Goal: Register for event/course: Sign up to attend an event or enroll in a course

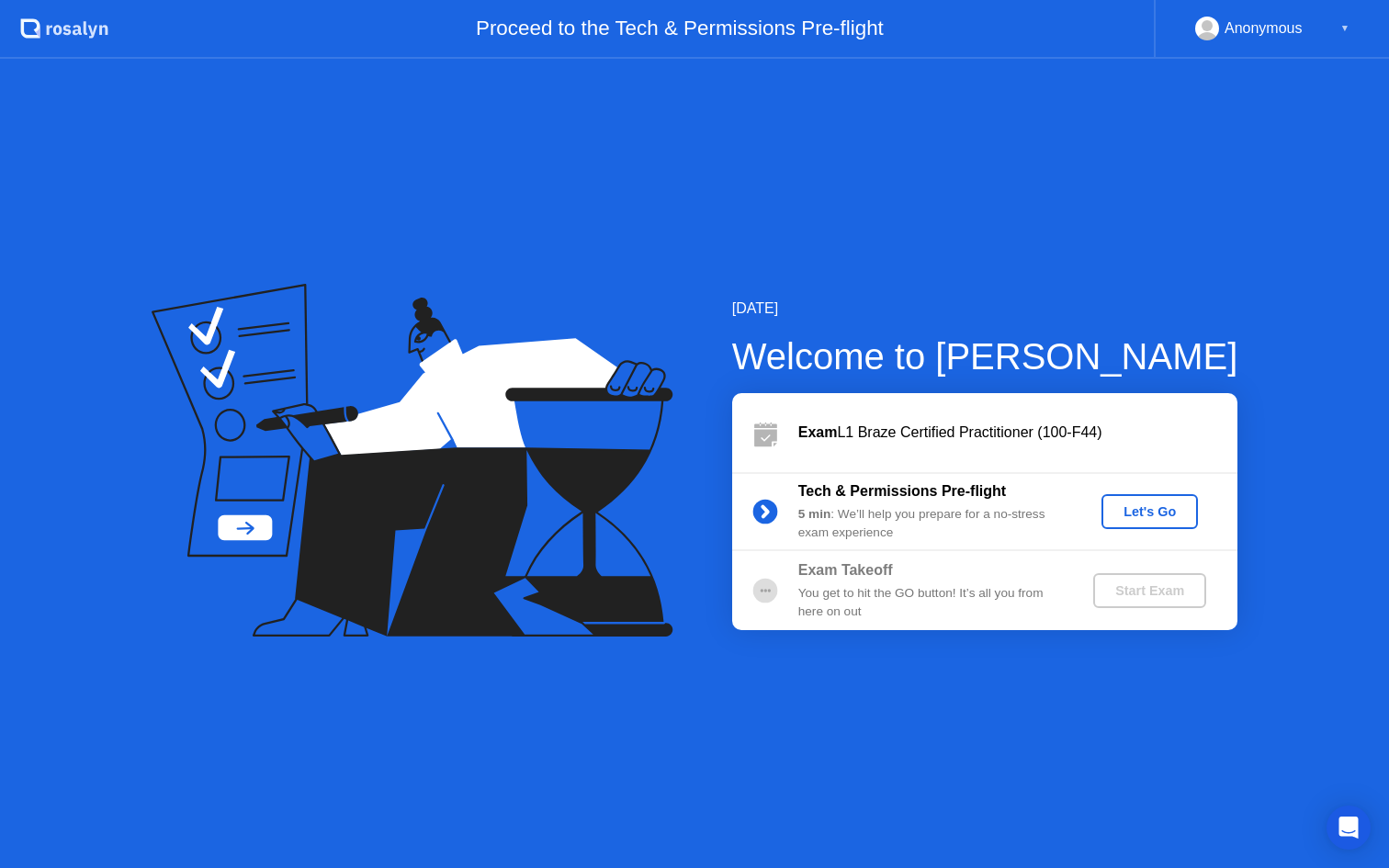
click at [1164, 512] on div "Let's Go" at bounding box center [1149, 511] width 82 height 15
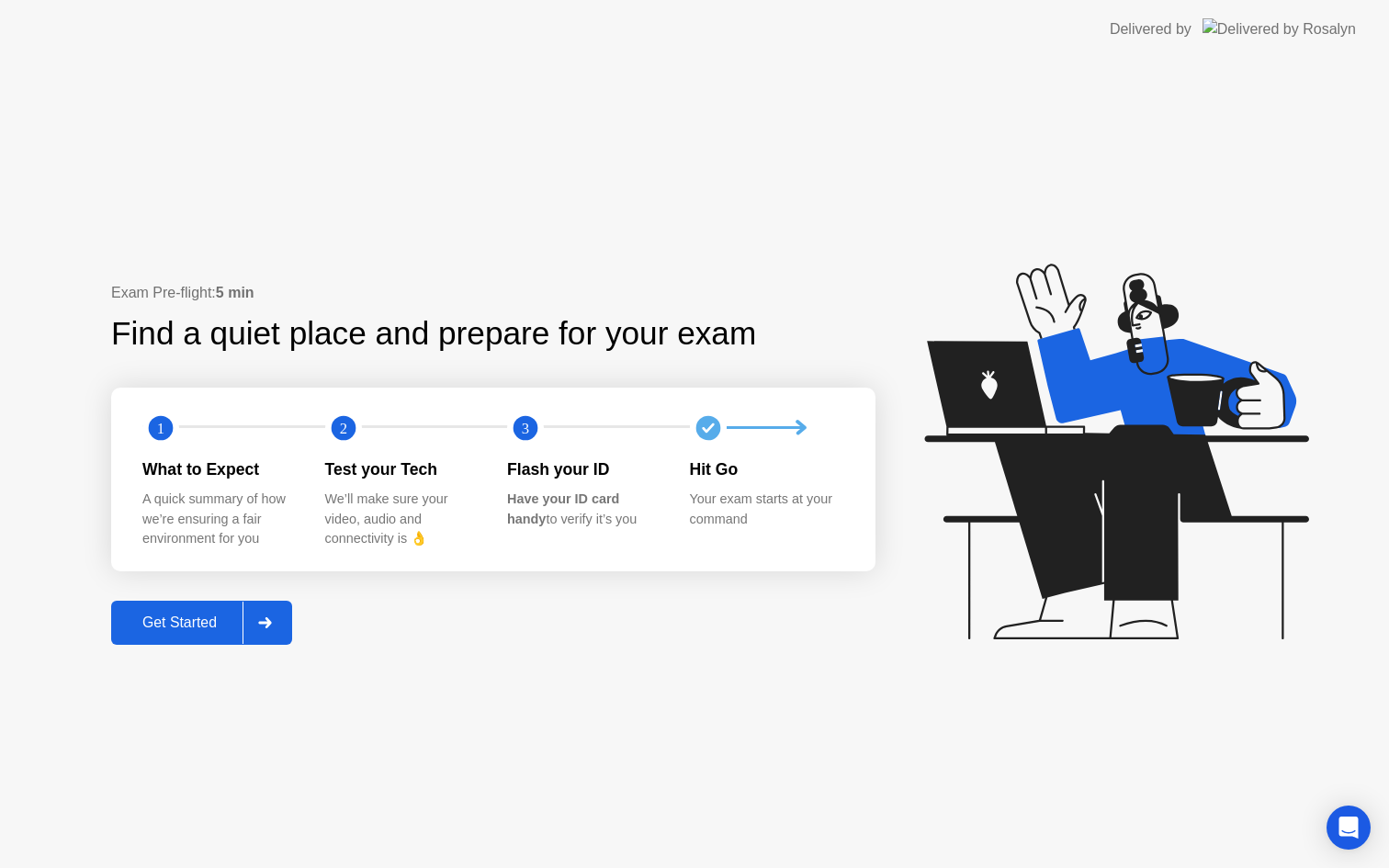
click at [195, 624] on div "Get Started" at bounding box center [180, 623] width 126 height 17
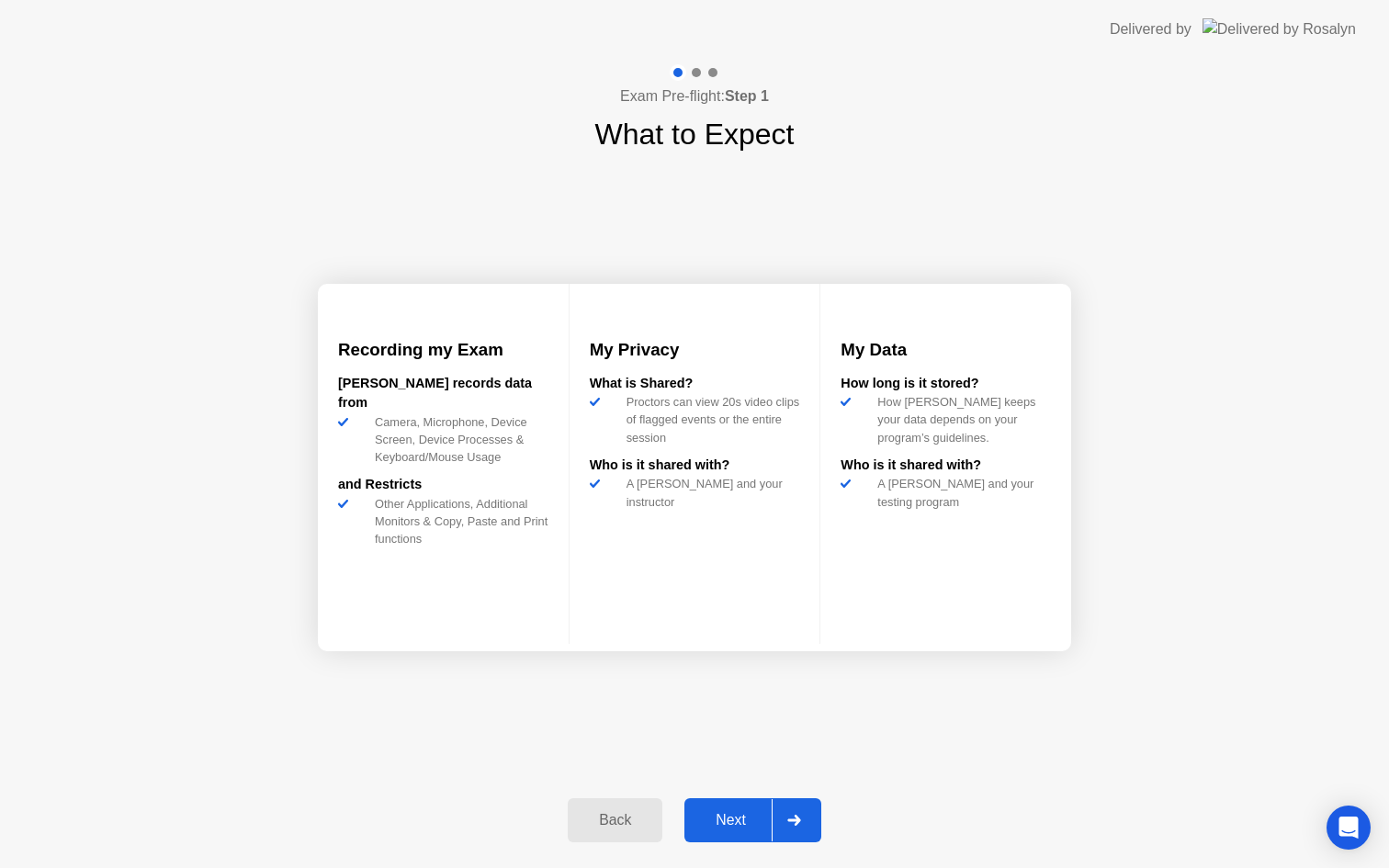
click at [750, 813] on div "Next" at bounding box center [730, 820] width 82 height 17
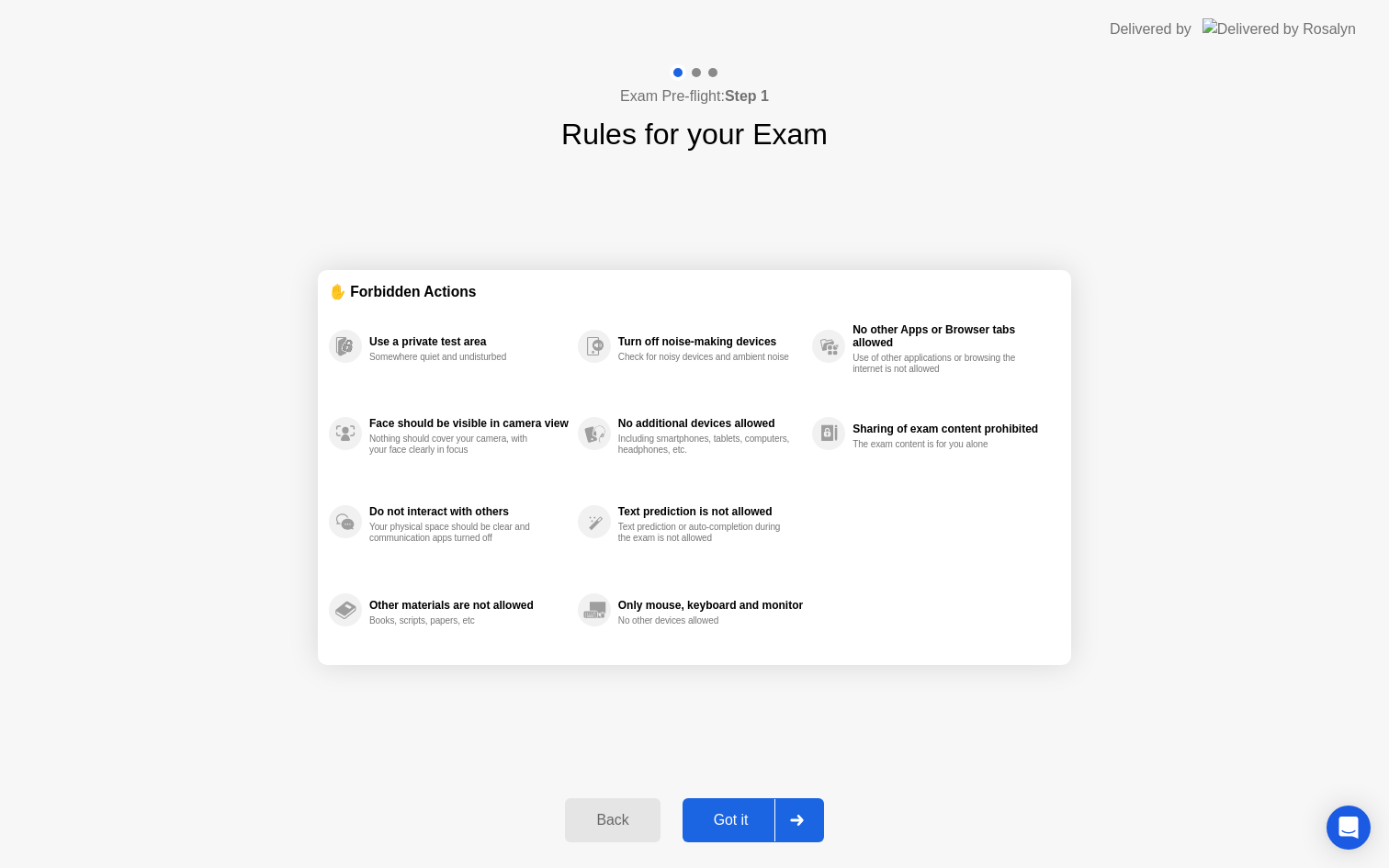
click at [729, 828] on div "Got it" at bounding box center [731, 820] width 86 height 17
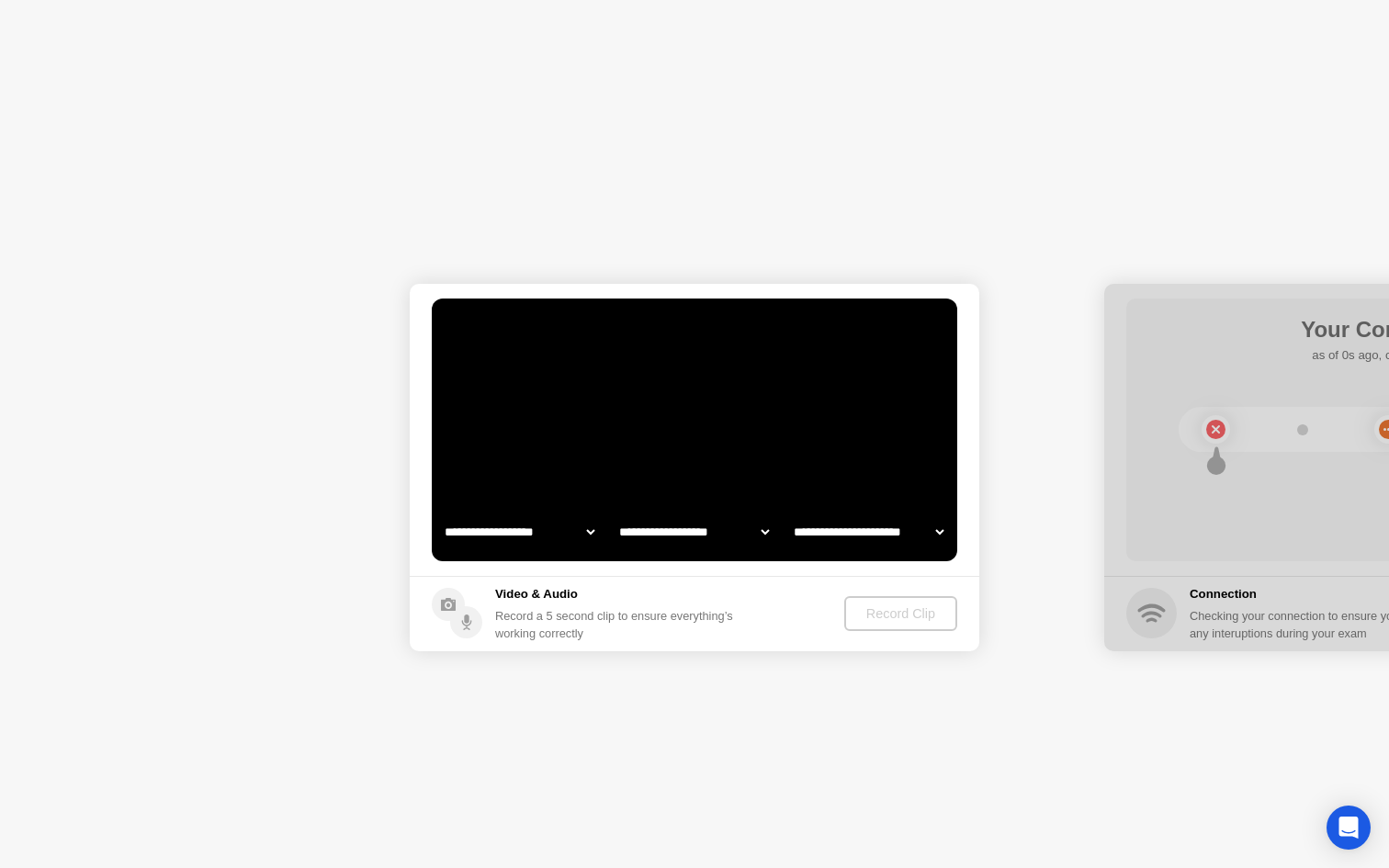
select select "**********"
select select "*******"
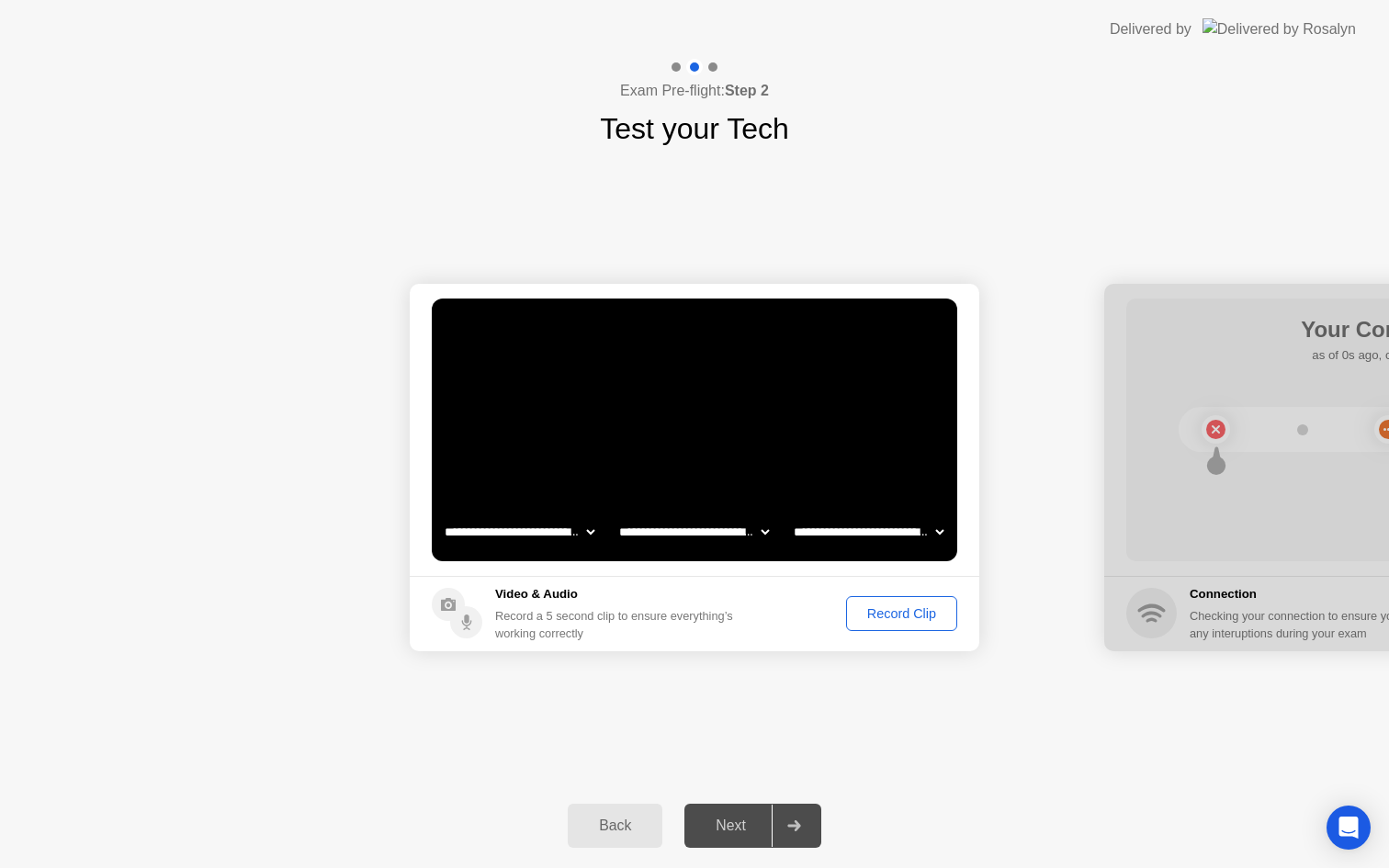
click at [729, 828] on div "Next" at bounding box center [730, 825] width 82 height 17
click at [883, 620] on div "Record Clip" at bounding box center [902, 613] width 98 height 15
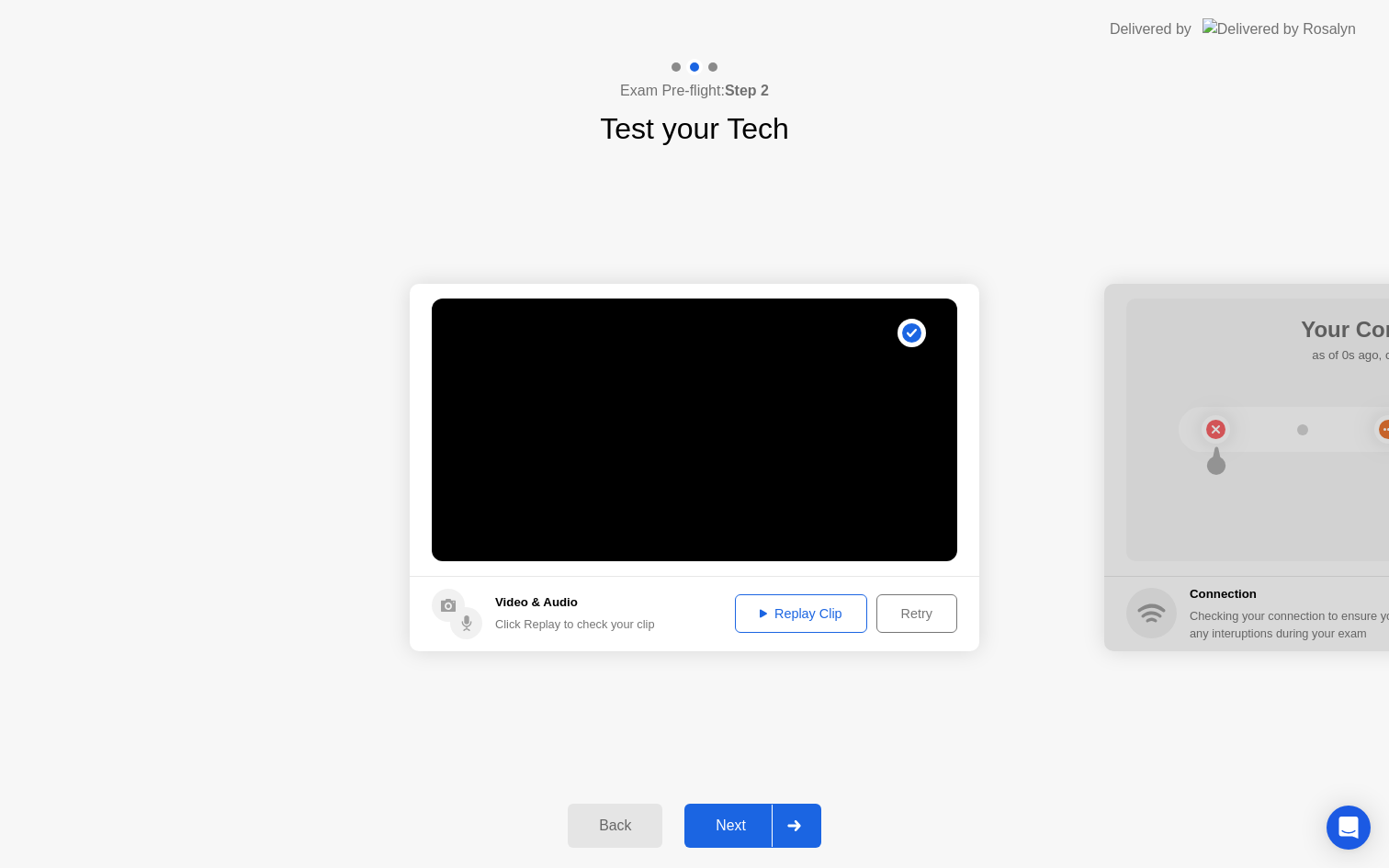
click at [727, 830] on div "Next" at bounding box center [730, 825] width 82 height 17
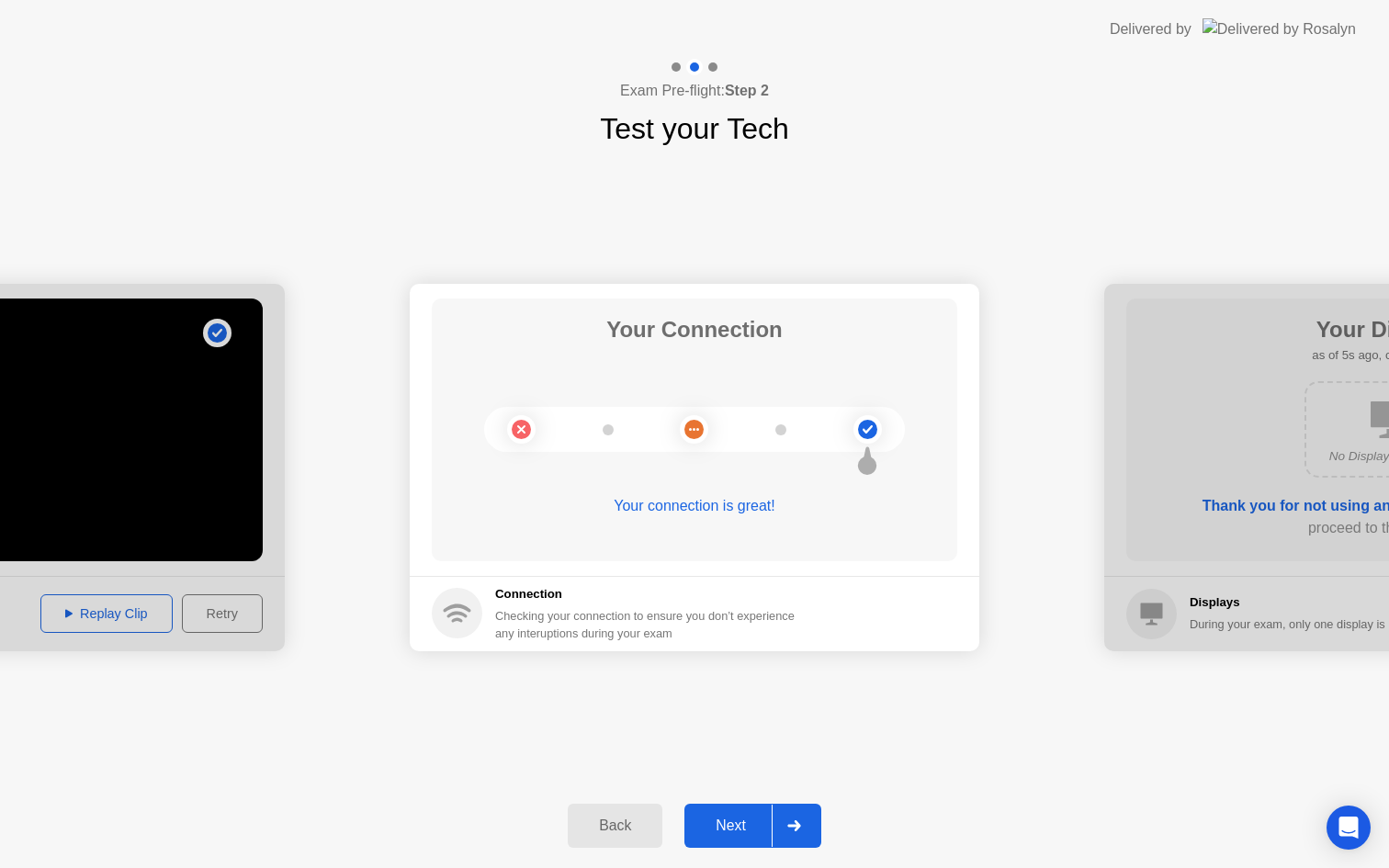
click at [732, 825] on div "Next" at bounding box center [730, 825] width 82 height 17
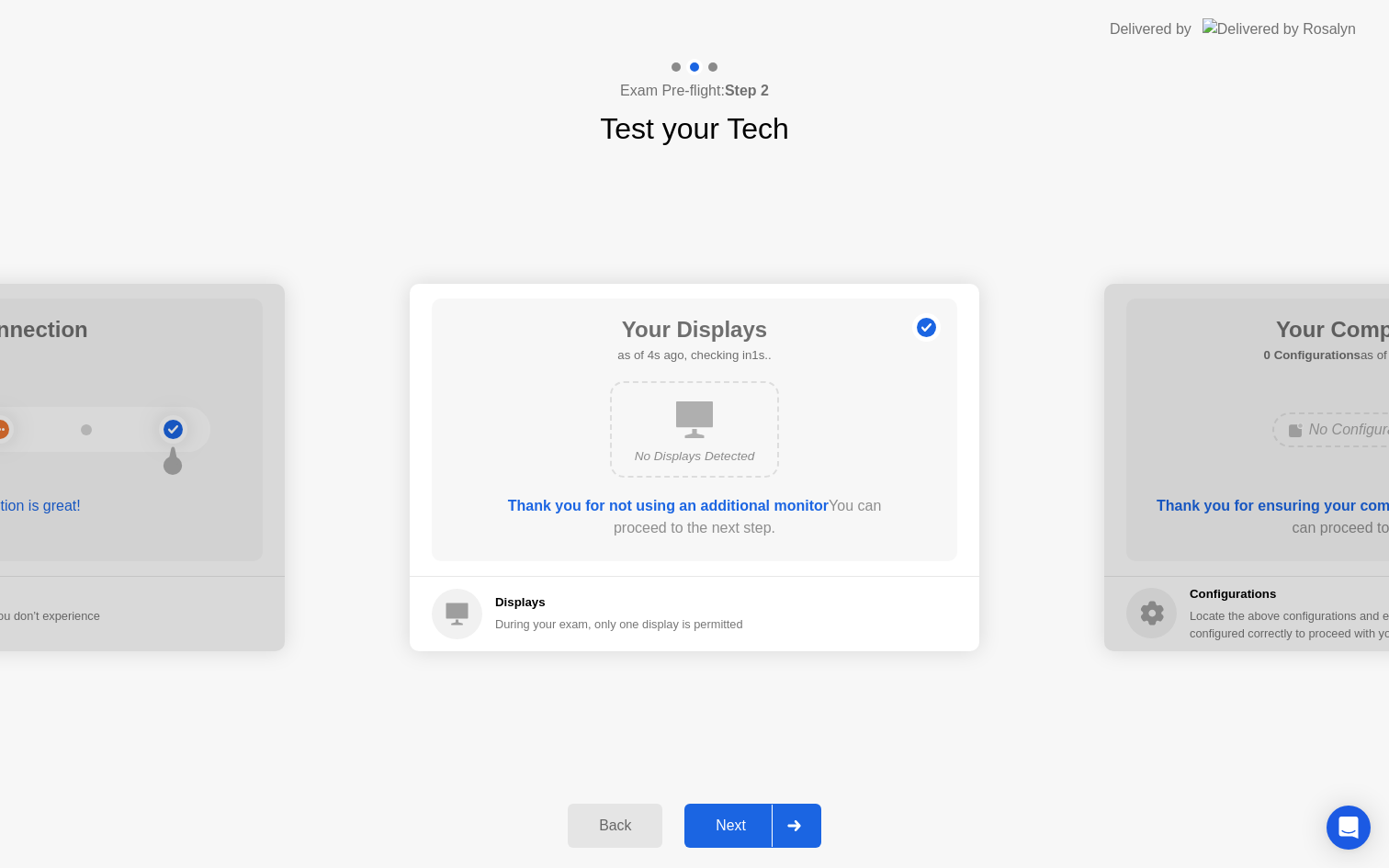
click at [731, 825] on div "Next" at bounding box center [730, 825] width 82 height 17
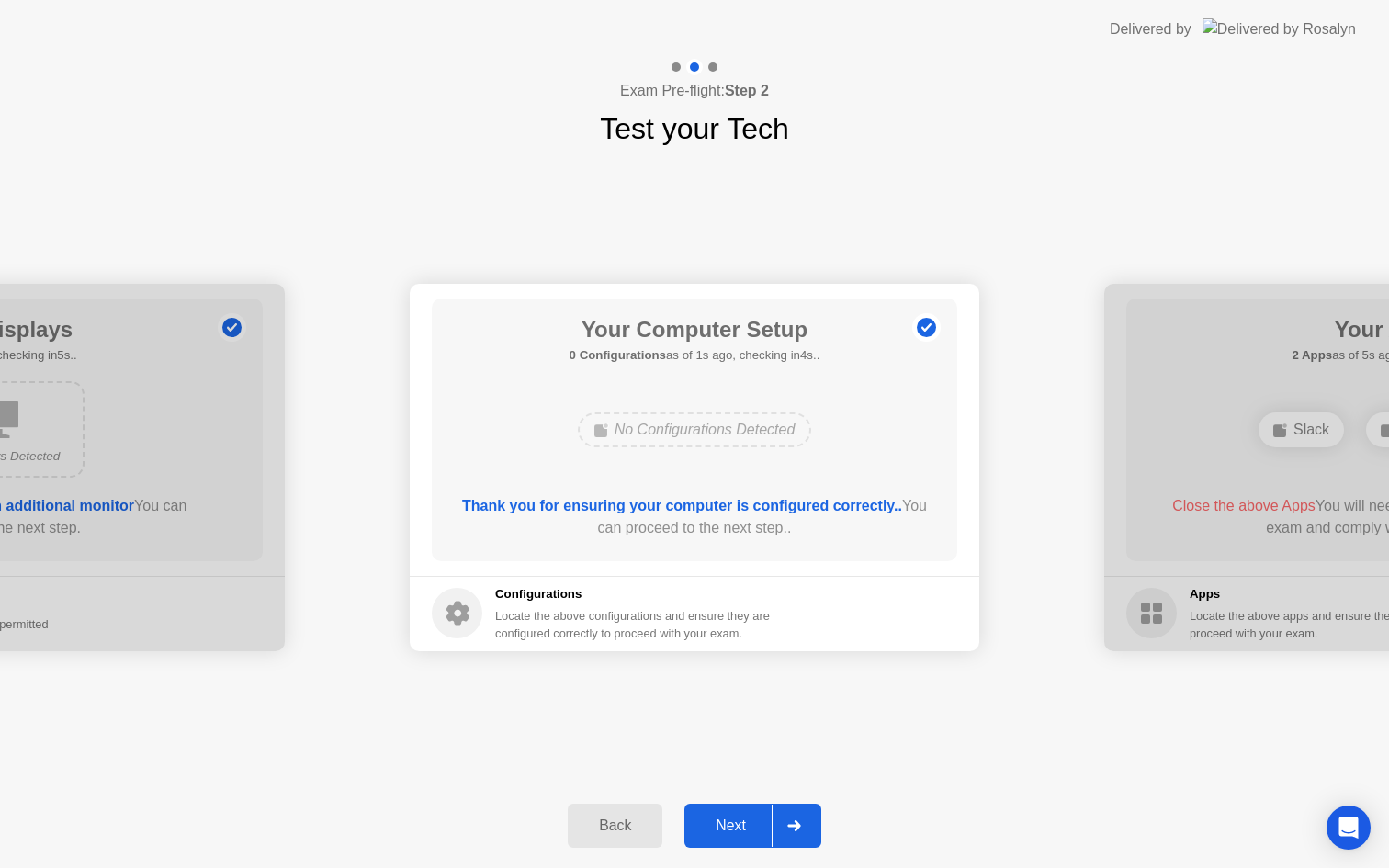
click at [731, 825] on div "Next" at bounding box center [730, 825] width 82 height 17
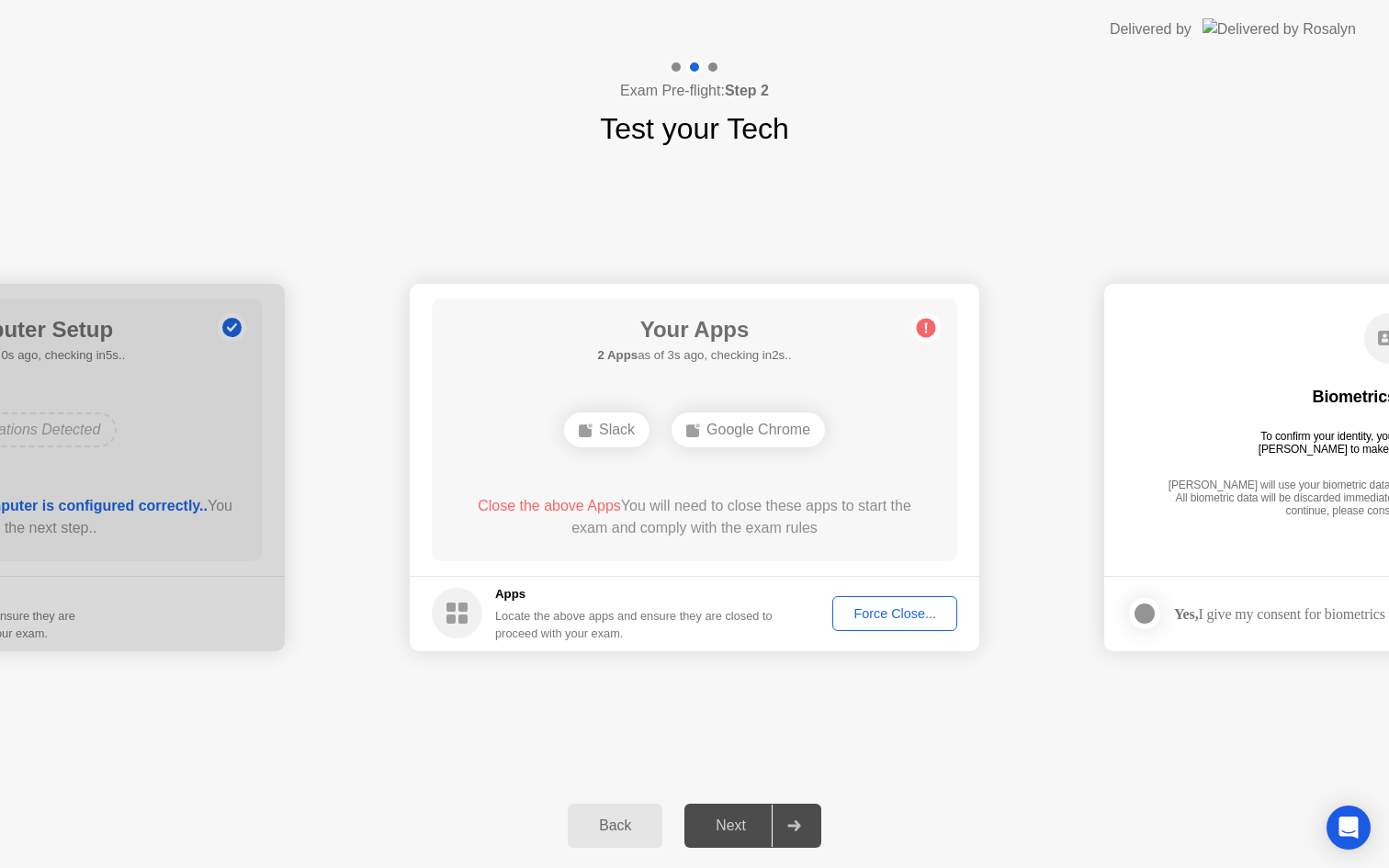
click at [727, 682] on div "**********" at bounding box center [694, 466] width 1389 height 632
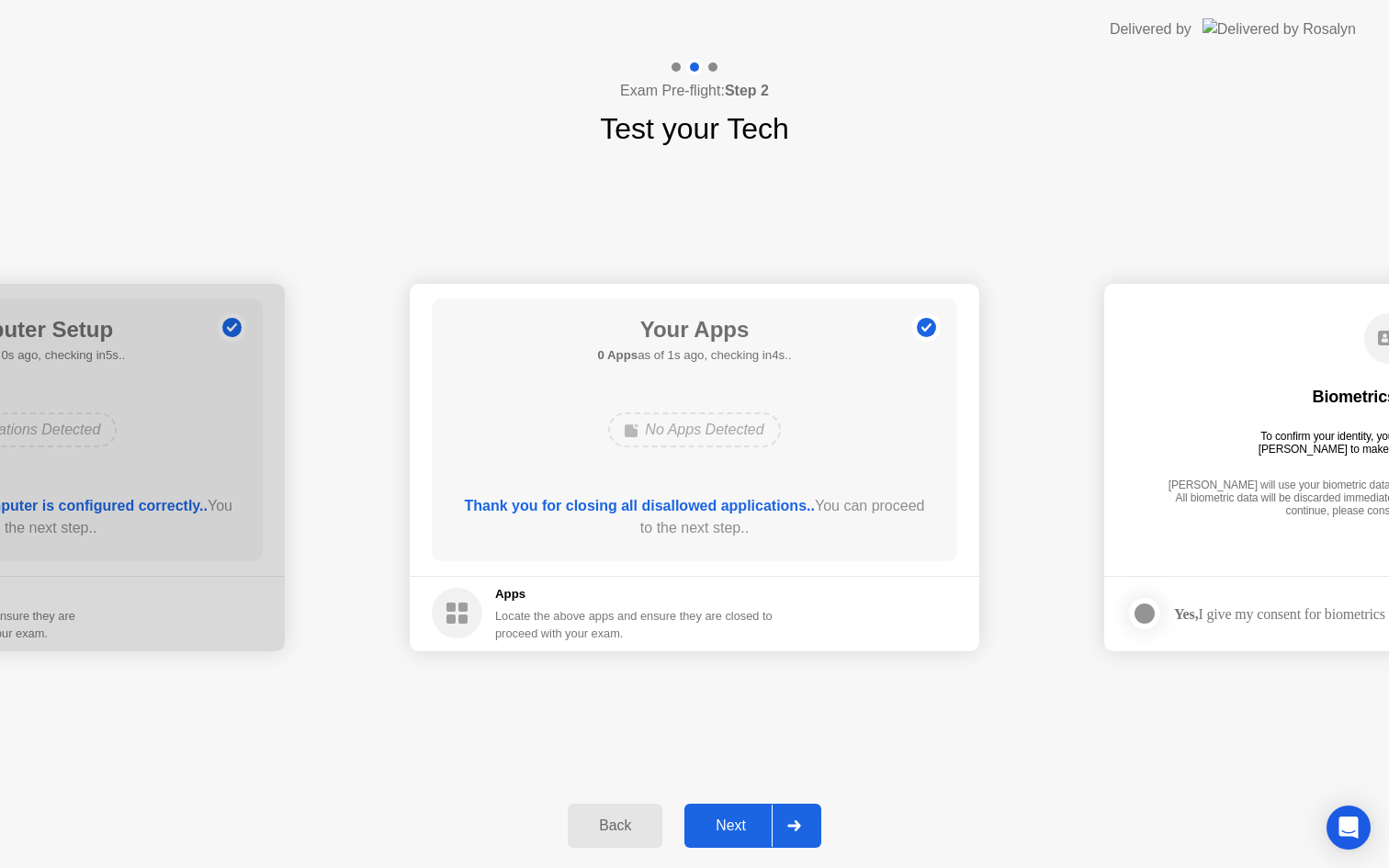
click at [745, 819] on div "Next" at bounding box center [730, 825] width 82 height 17
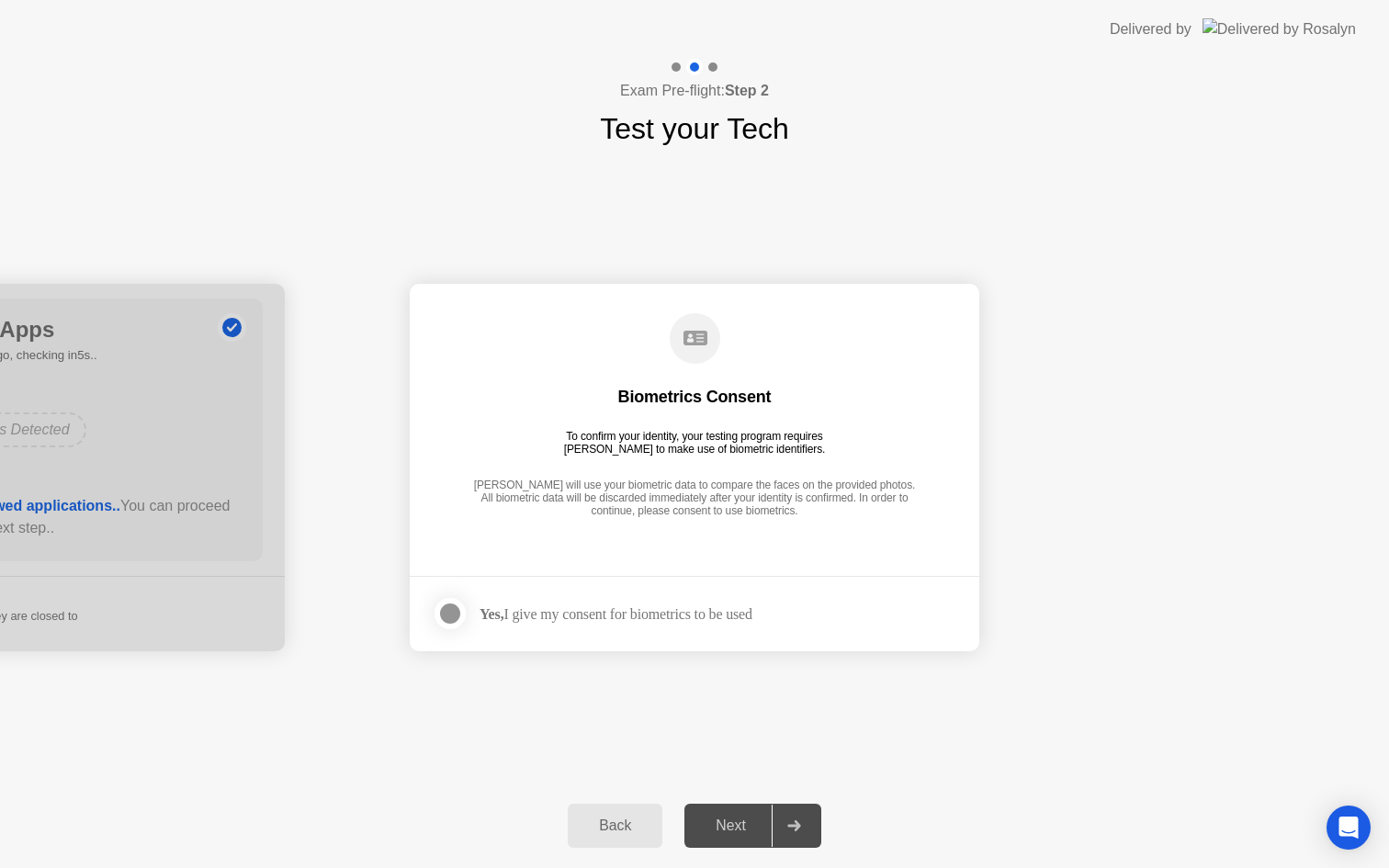
click at [739, 824] on div "Next" at bounding box center [730, 825] width 82 height 17
click at [459, 602] on div at bounding box center [450, 613] width 22 height 22
click at [739, 818] on div "Next" at bounding box center [730, 825] width 82 height 17
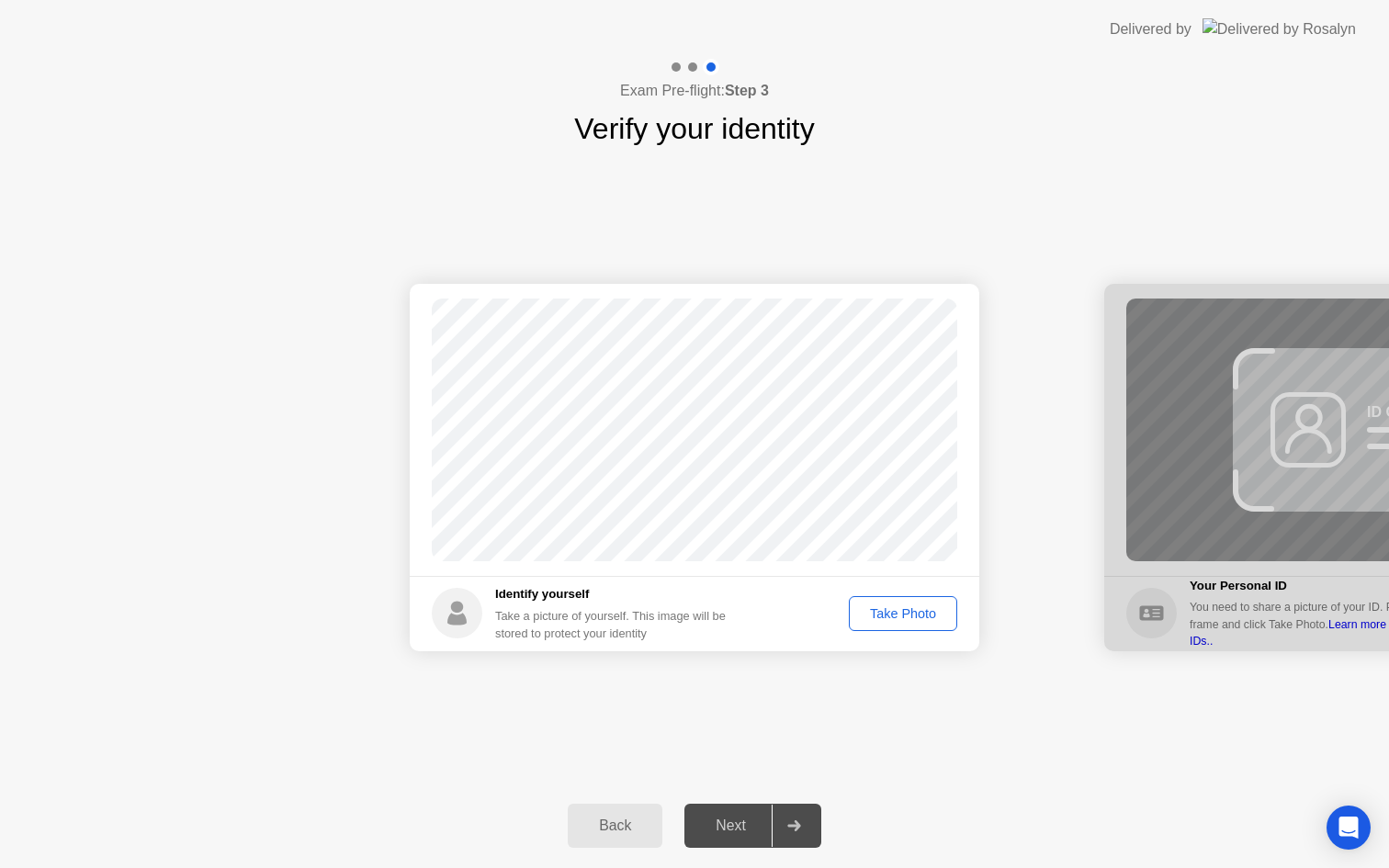
click at [865, 617] on div "Take Photo" at bounding box center [903, 613] width 95 height 15
click at [743, 828] on div "Next" at bounding box center [730, 825] width 82 height 17
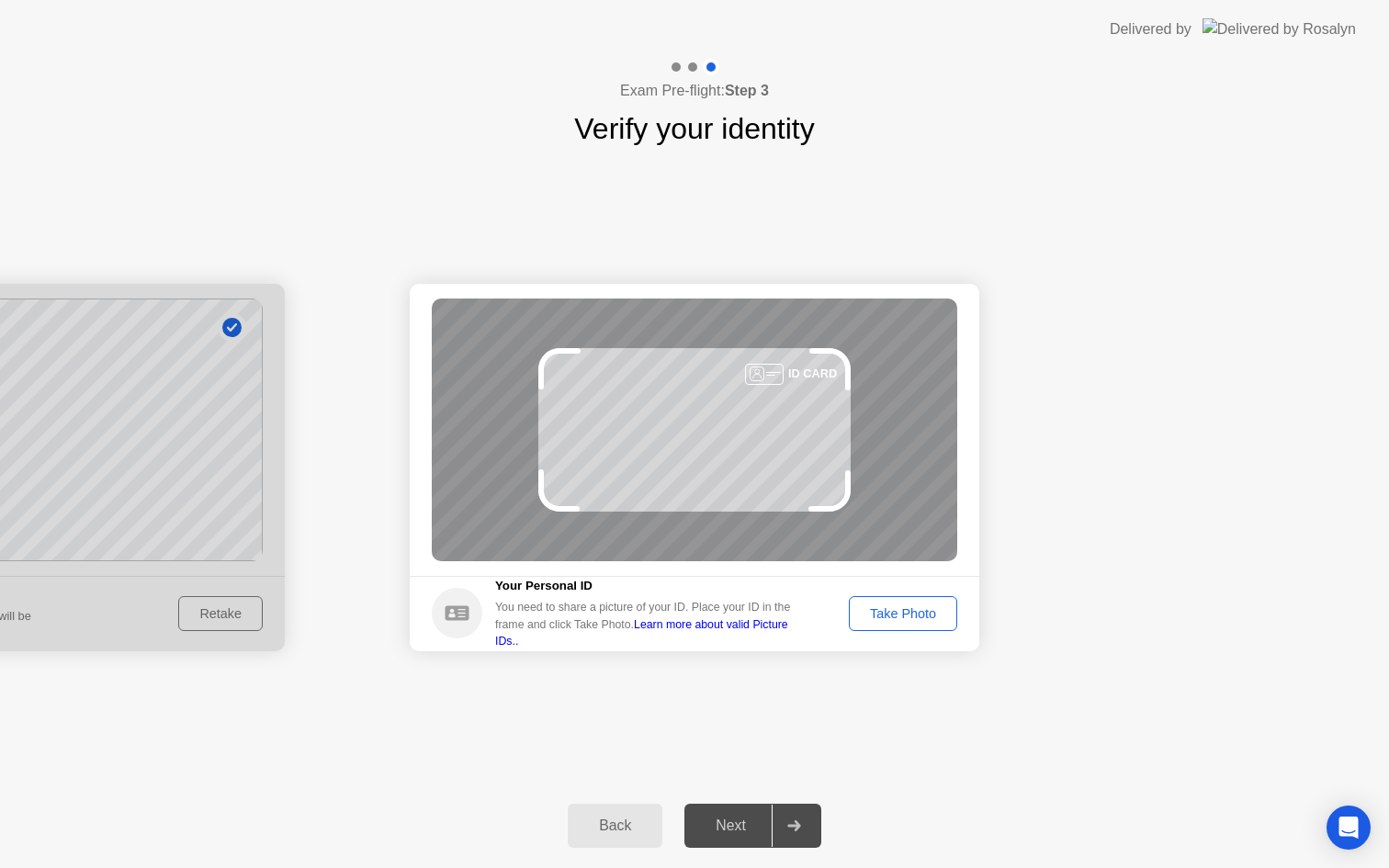
click at [896, 610] on div "Take Photo" at bounding box center [903, 613] width 95 height 15
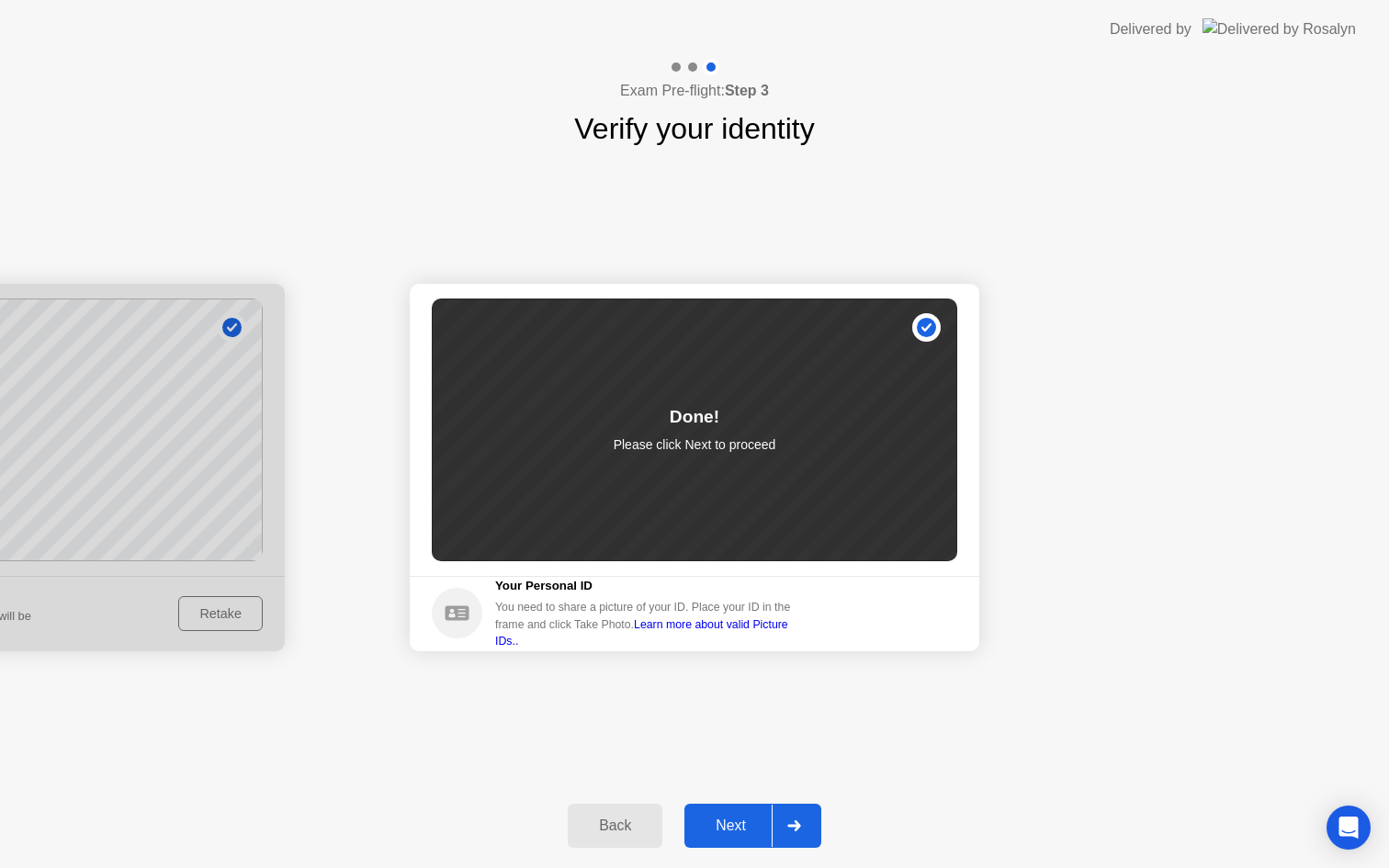
click at [745, 825] on div "Next" at bounding box center [730, 825] width 82 height 17
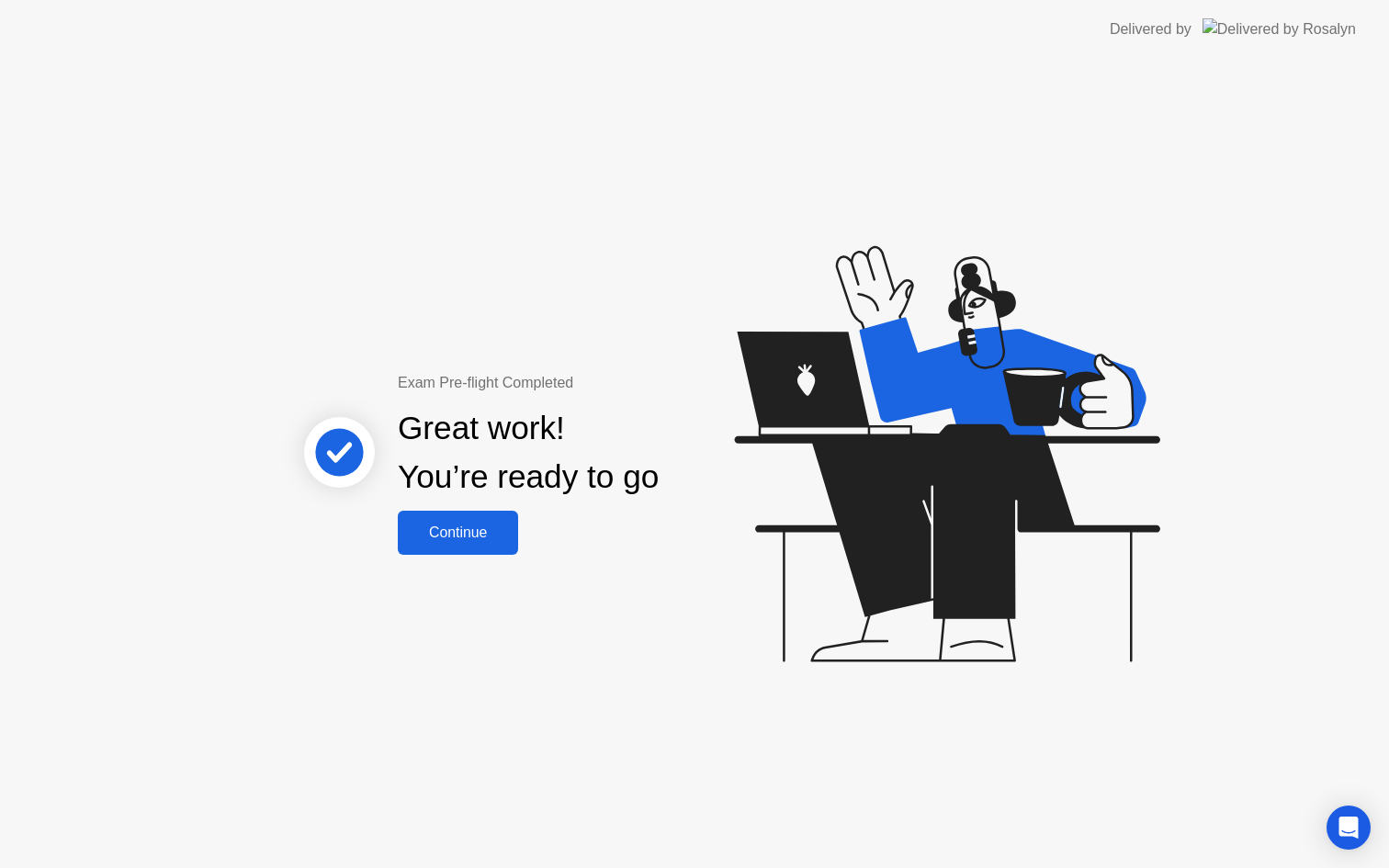
click at [473, 524] on div "Continue" at bounding box center [457, 532] width 109 height 17
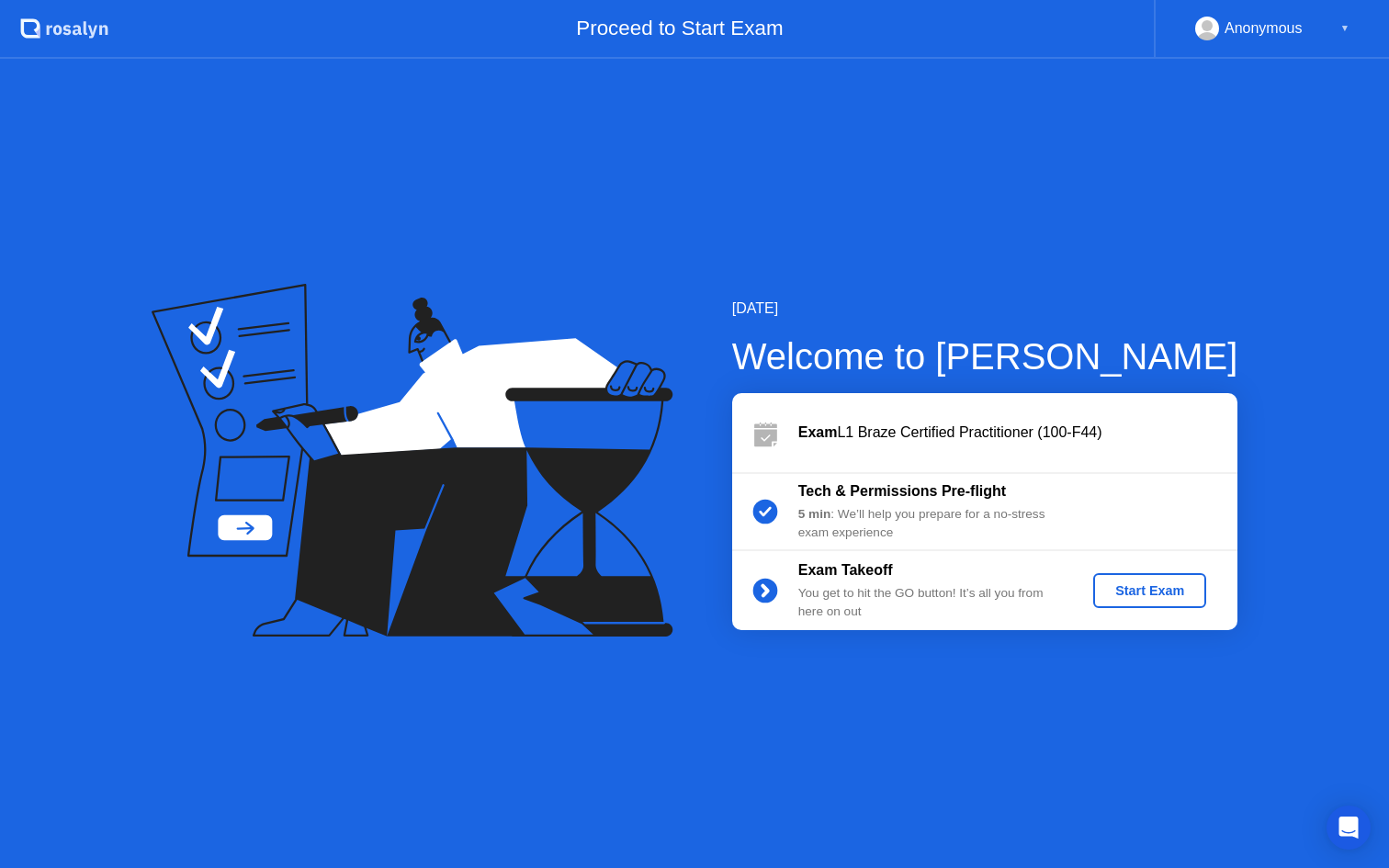
click at [1139, 591] on div "Start Exam" at bounding box center [1149, 590] width 98 height 15
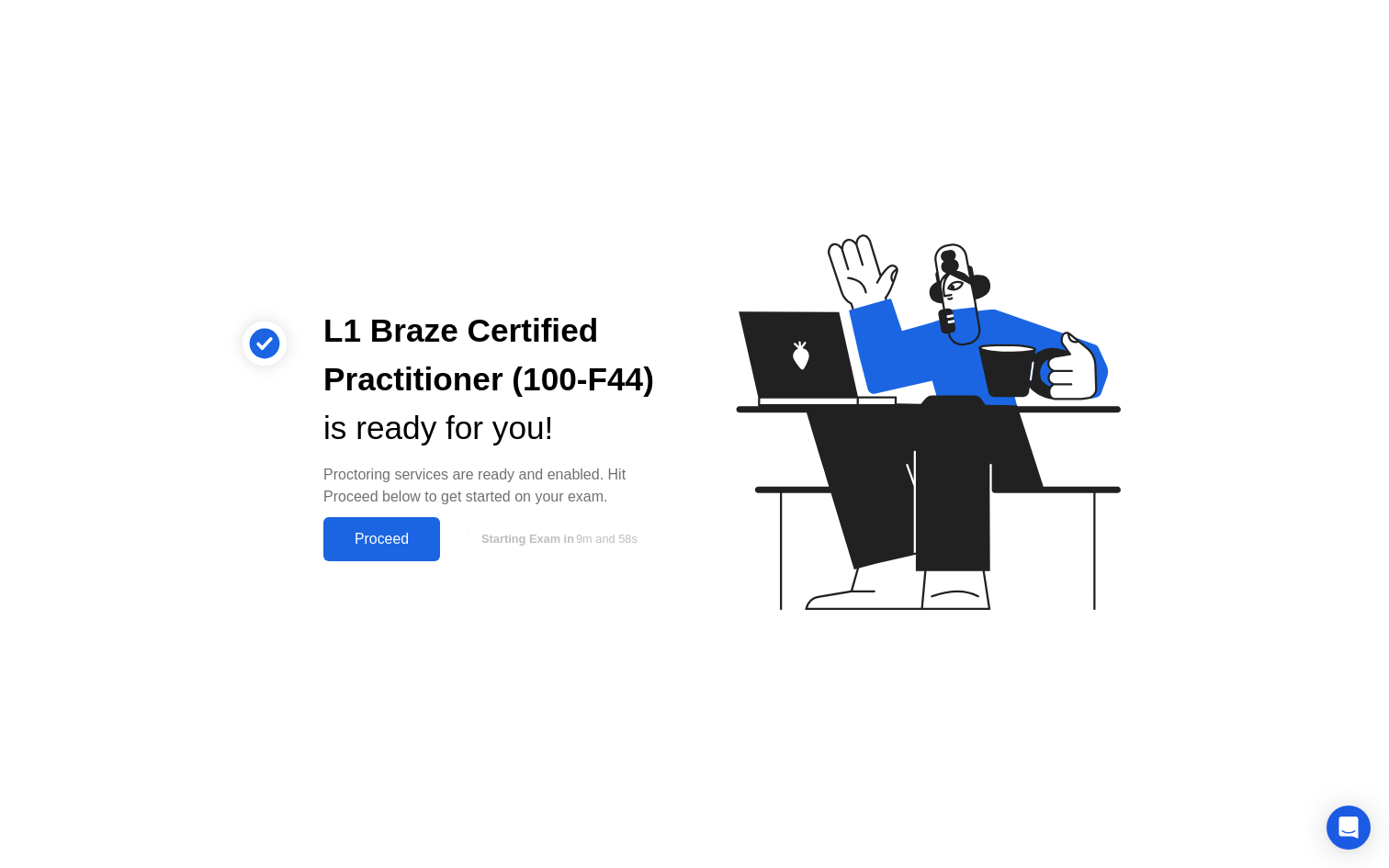
click at [399, 547] on div "Proceed" at bounding box center [382, 538] width 106 height 17
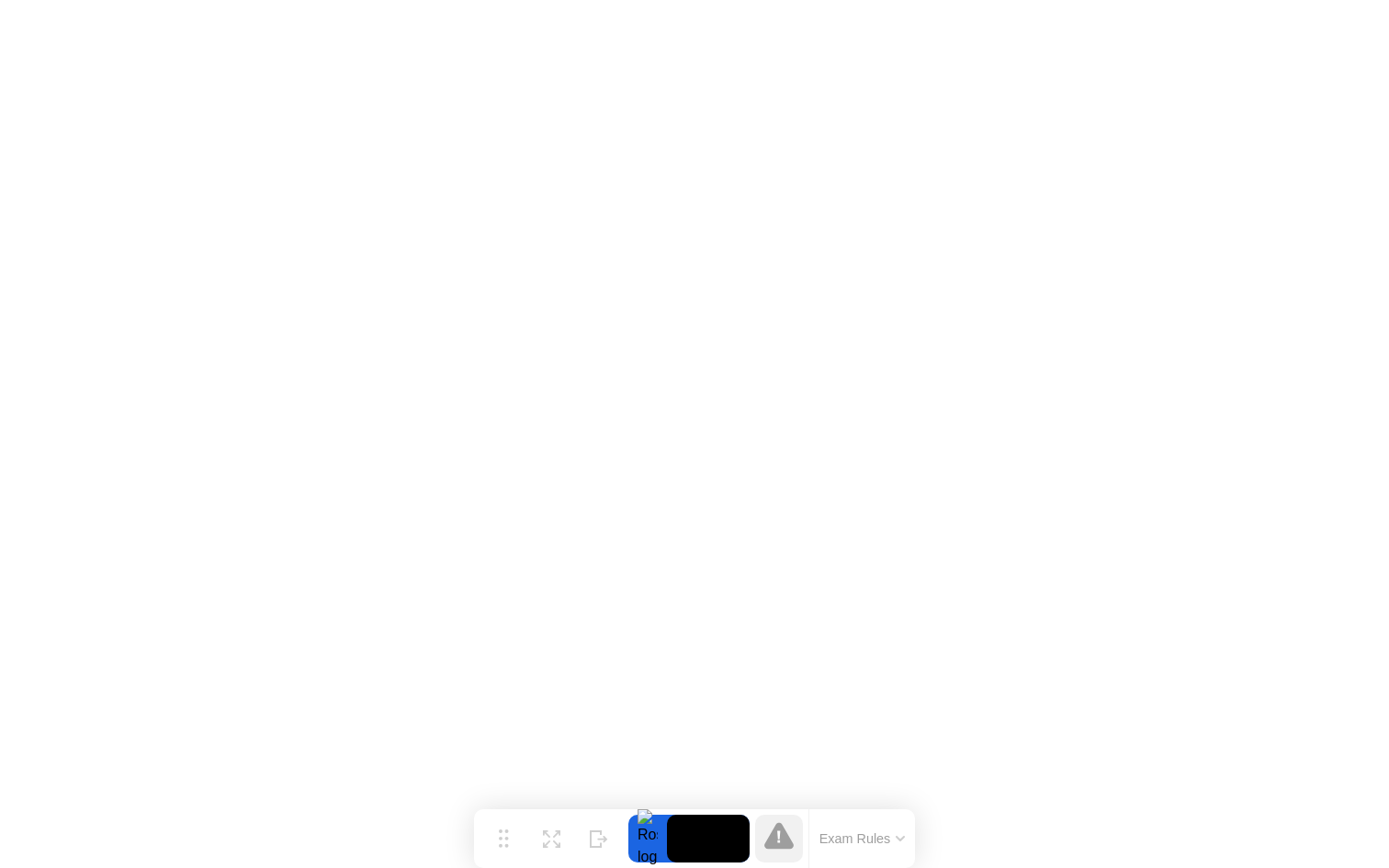
click at [892, 840] on button "Exam Rules" at bounding box center [861, 838] width 97 height 17
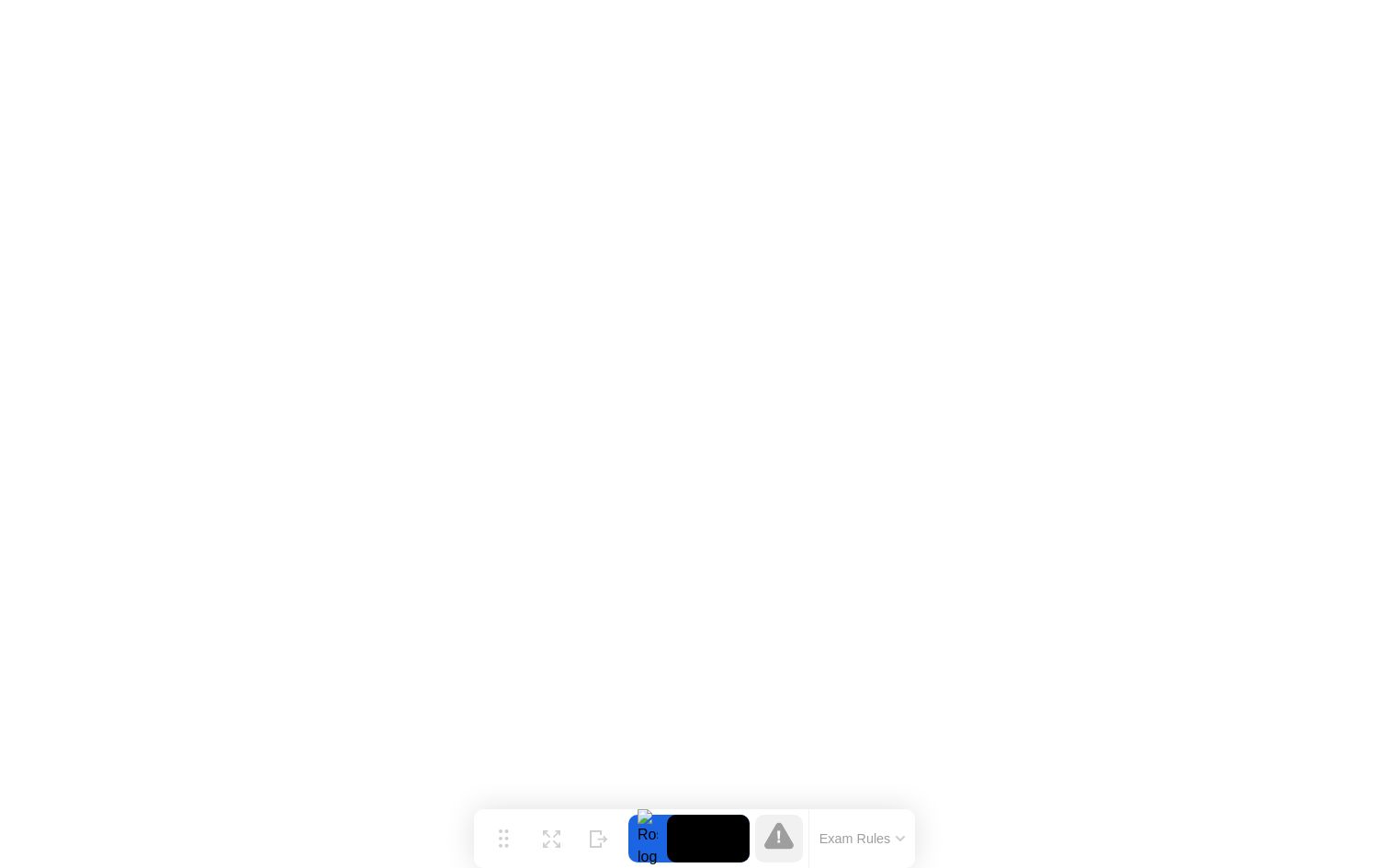
click at [840, 836] on button "Exam Rules" at bounding box center [861, 838] width 97 height 17
